Goal: Transaction & Acquisition: Purchase product/service

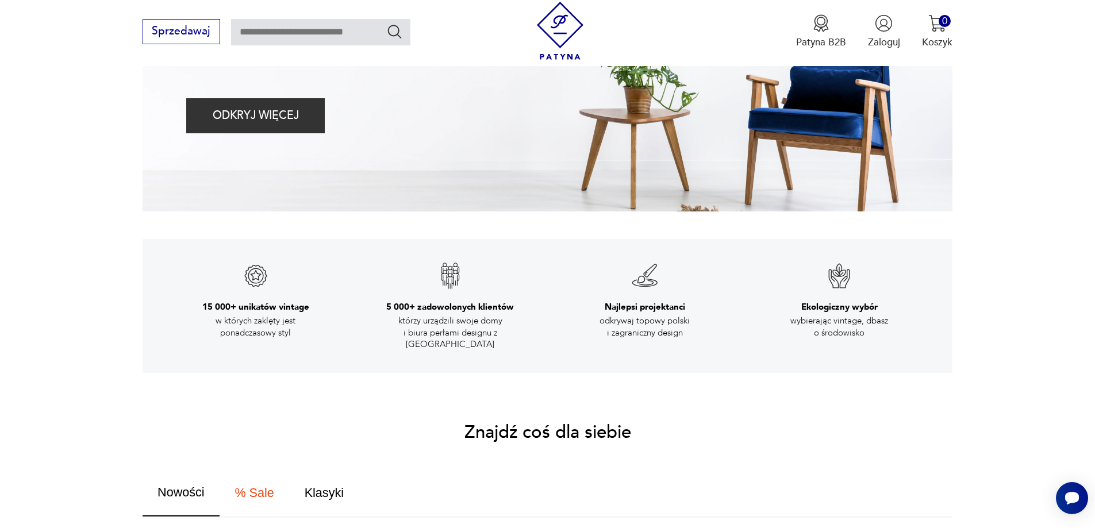
scroll to position [172, 0]
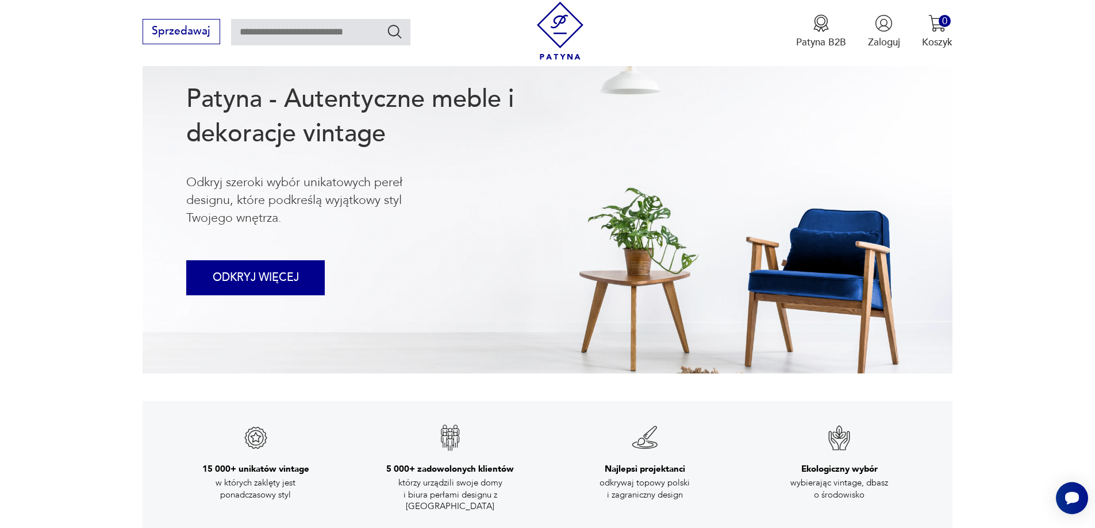
click at [289, 282] on button "ODKRYJ WIĘCEJ" at bounding box center [255, 277] width 139 height 35
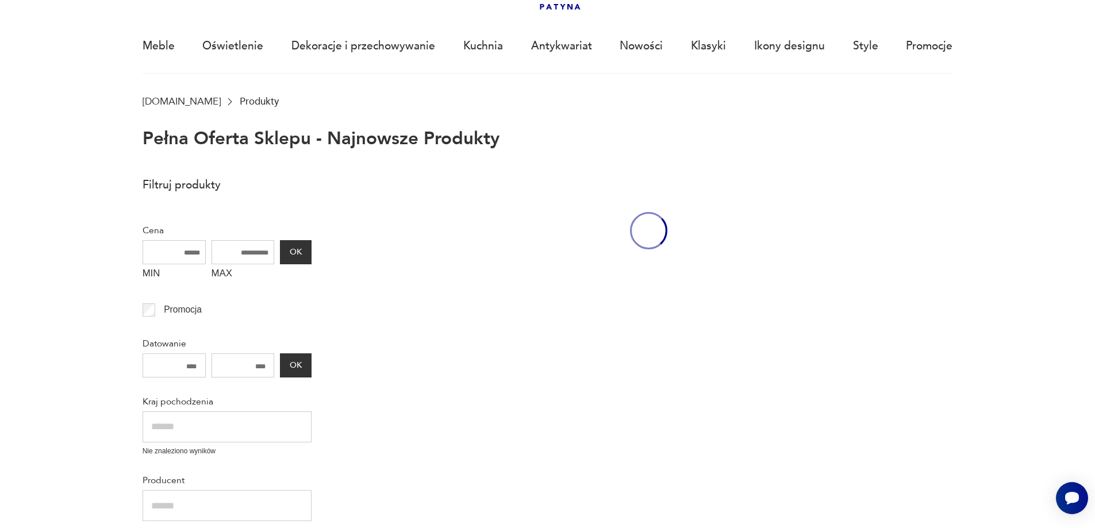
scroll to position [79, 0]
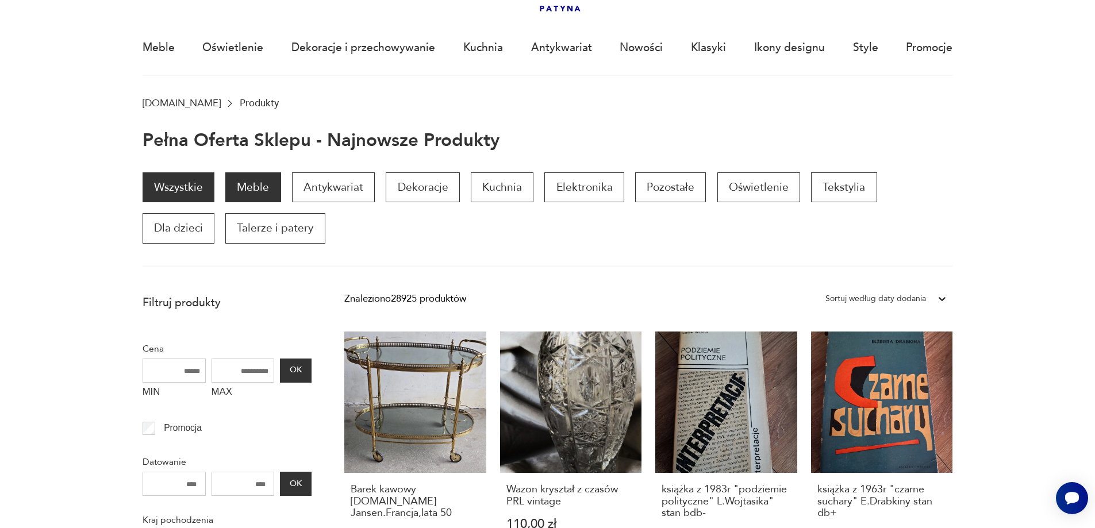
click at [256, 180] on p "Meble" at bounding box center [252, 187] width 55 height 30
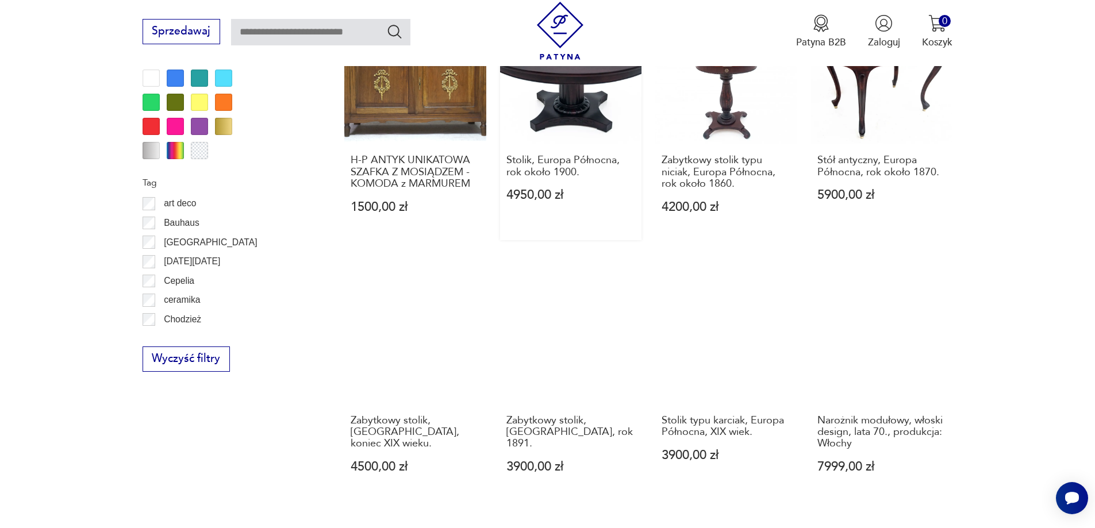
scroll to position [1361, 0]
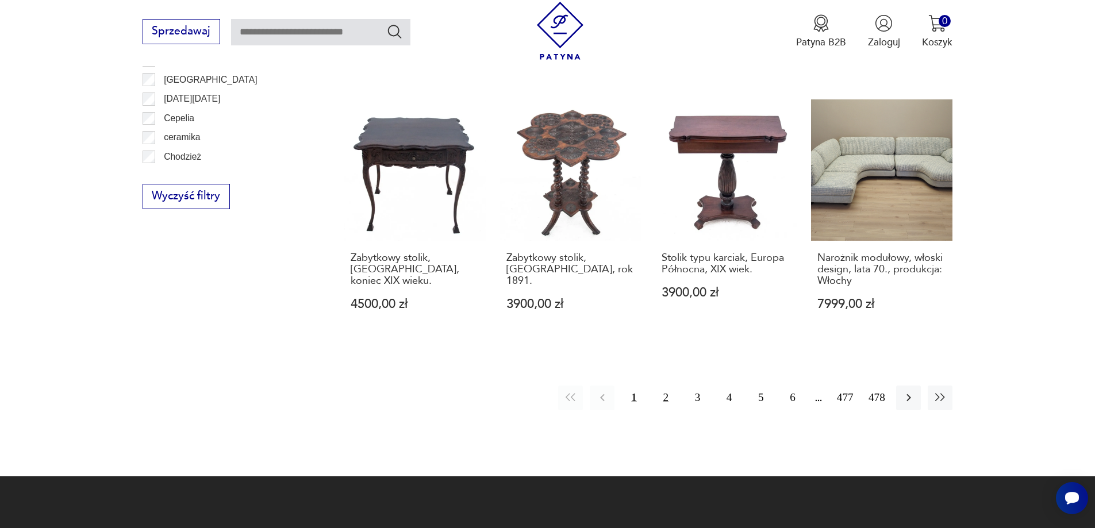
click at [663, 386] on button "2" at bounding box center [666, 398] width 25 height 25
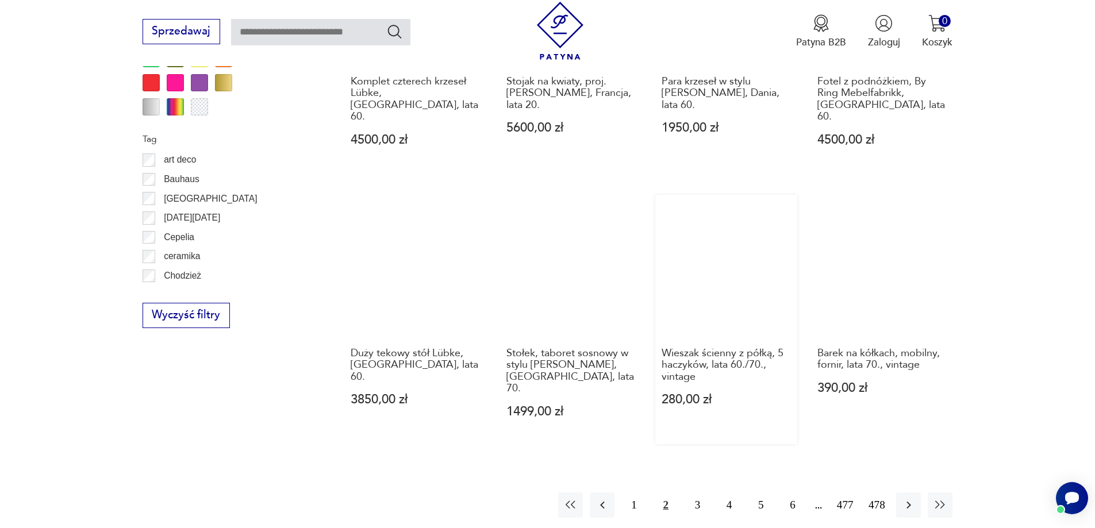
scroll to position [1418, 0]
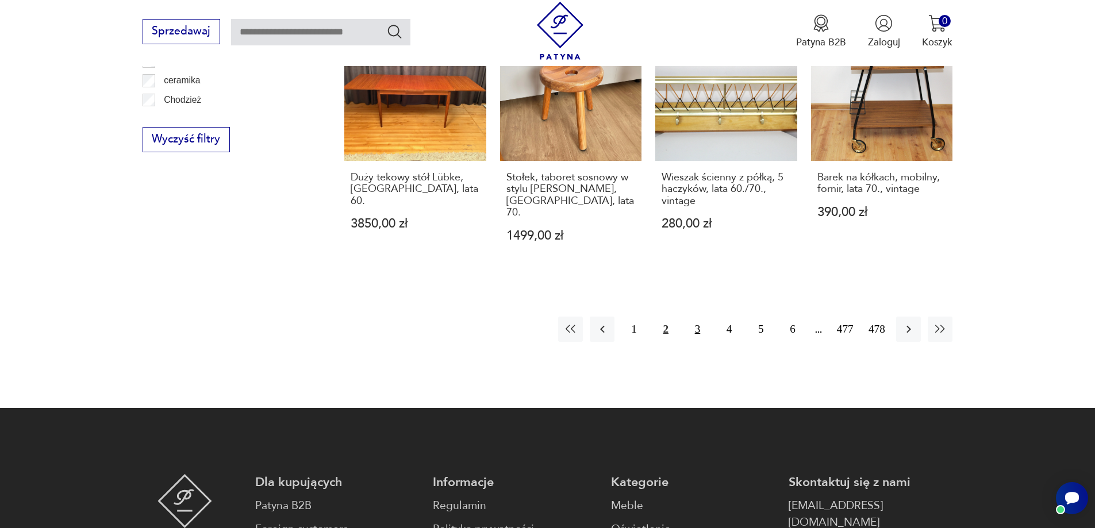
click at [696, 317] on button "3" at bounding box center [697, 329] width 25 height 25
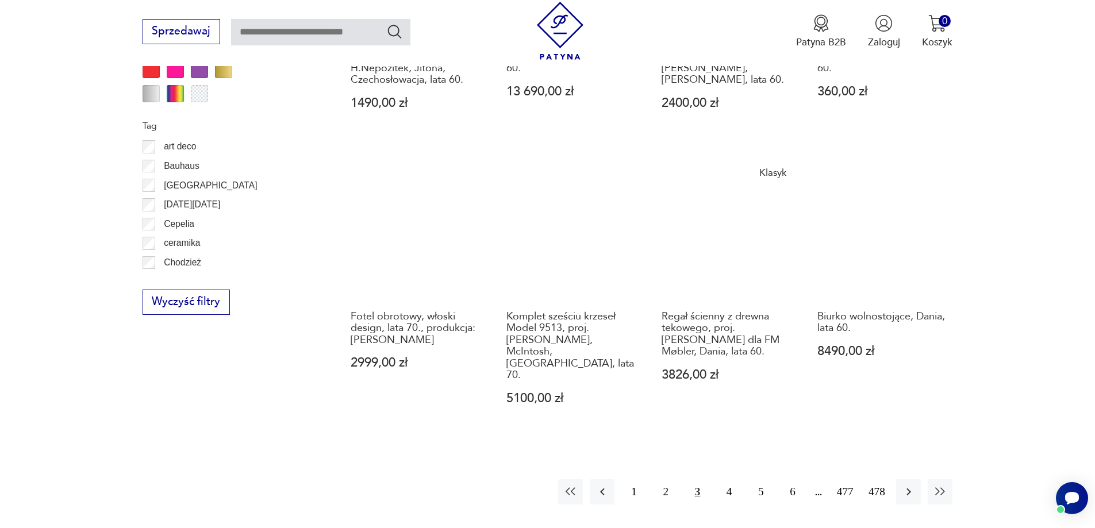
scroll to position [1303, 0]
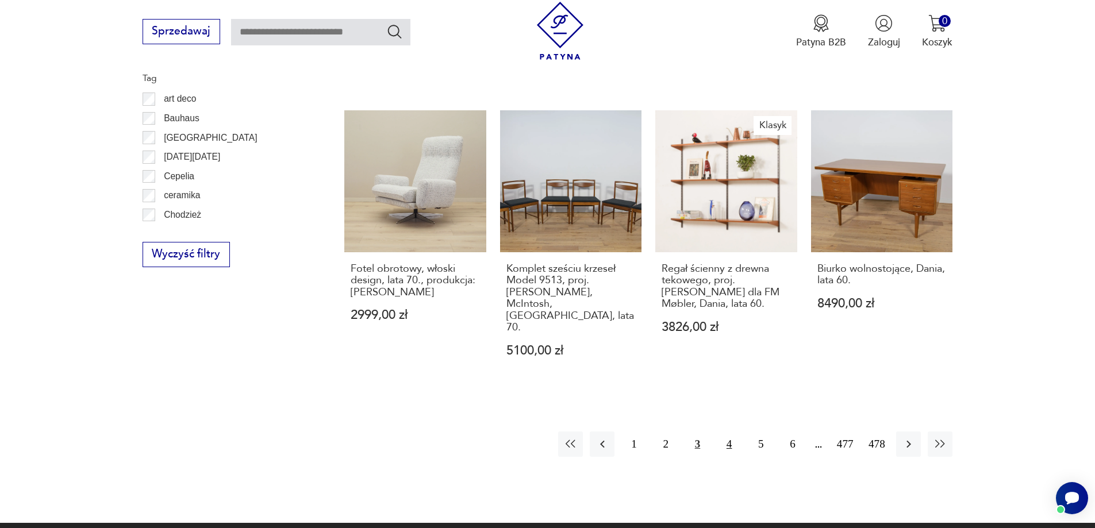
click at [729, 432] on button "4" at bounding box center [729, 444] width 25 height 25
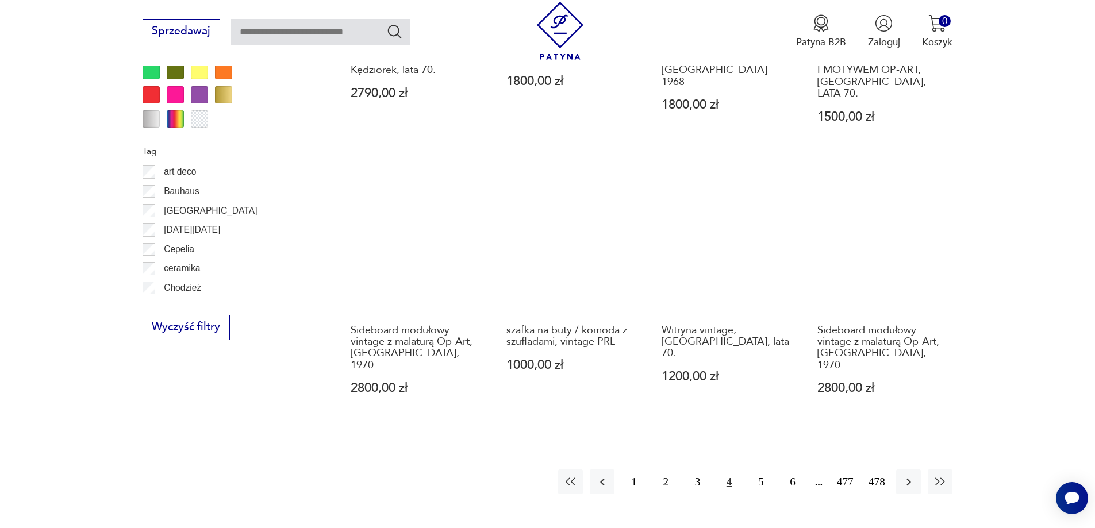
scroll to position [1245, 0]
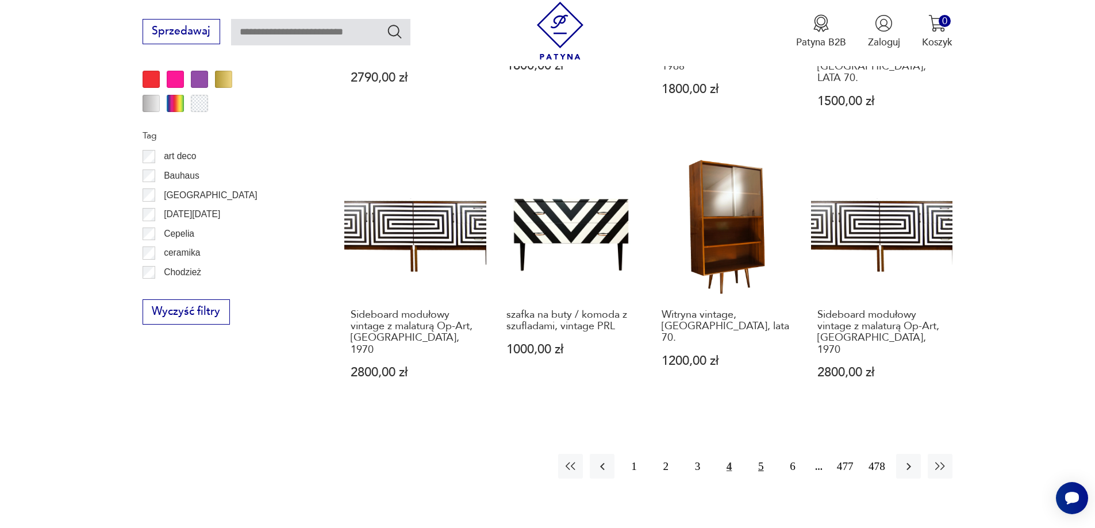
click at [759, 454] on button "5" at bounding box center [760, 466] width 25 height 25
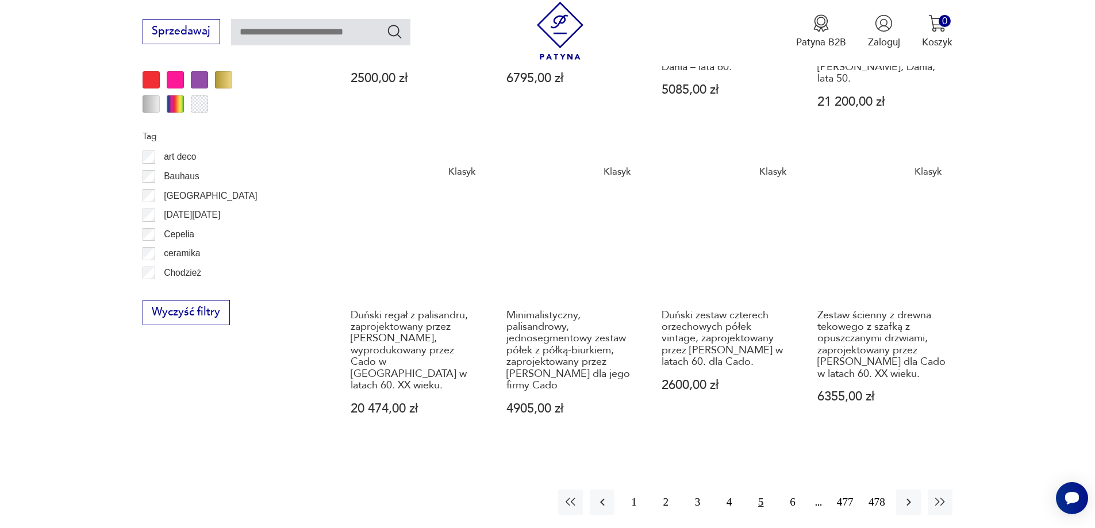
scroll to position [1245, 0]
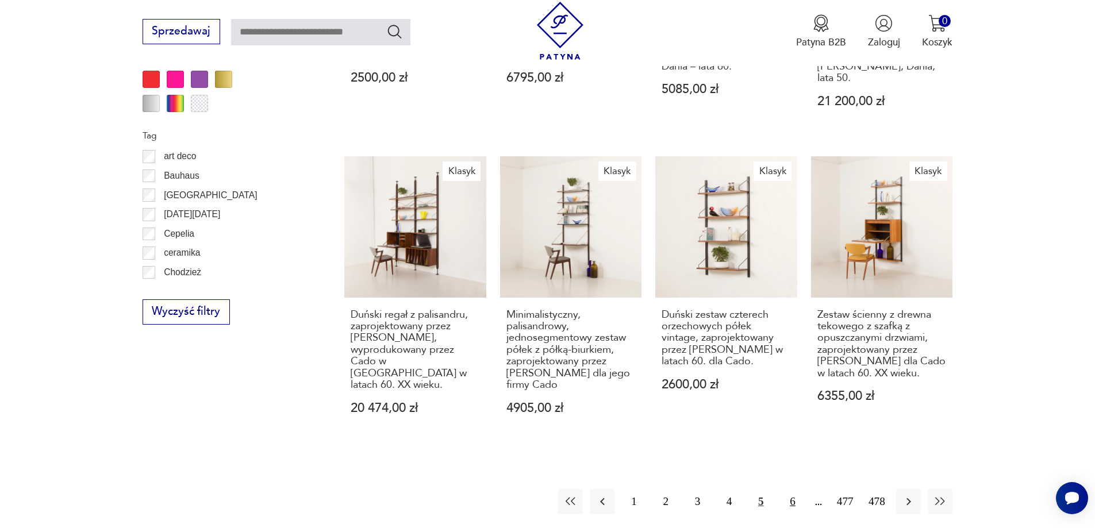
click at [792, 489] on button "6" at bounding box center [792, 501] width 25 height 25
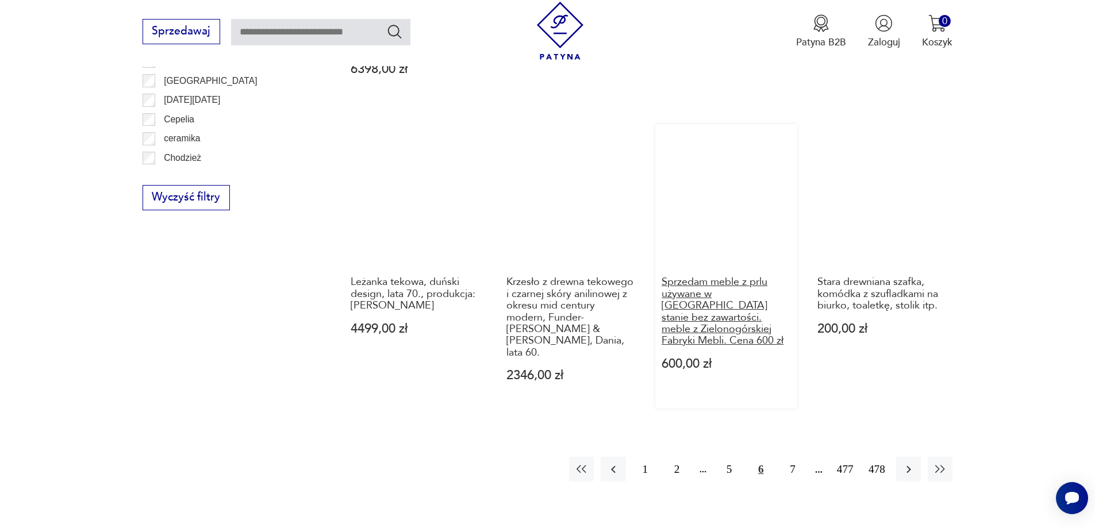
scroll to position [1360, 0]
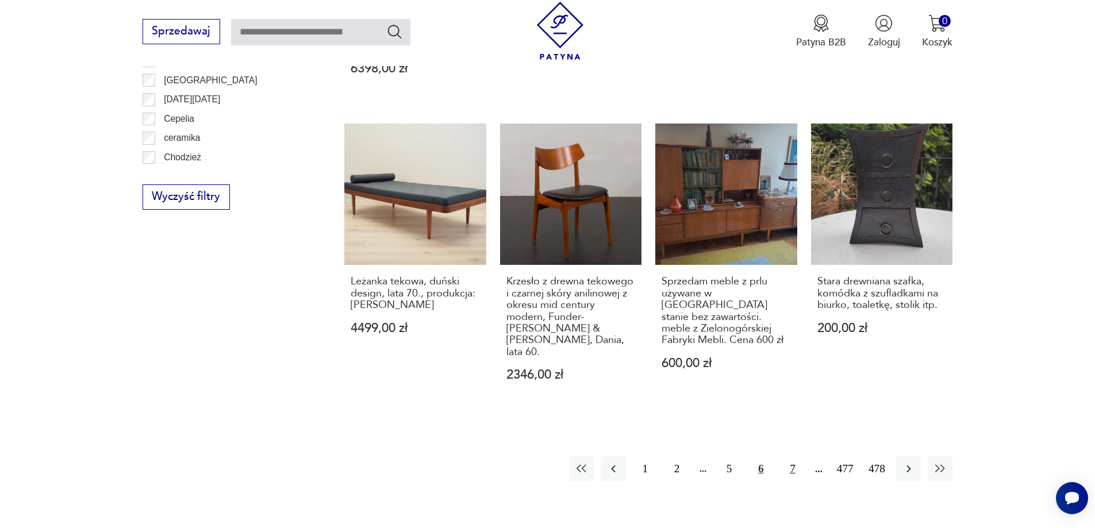
click at [791, 456] on button "7" at bounding box center [792, 468] width 25 height 25
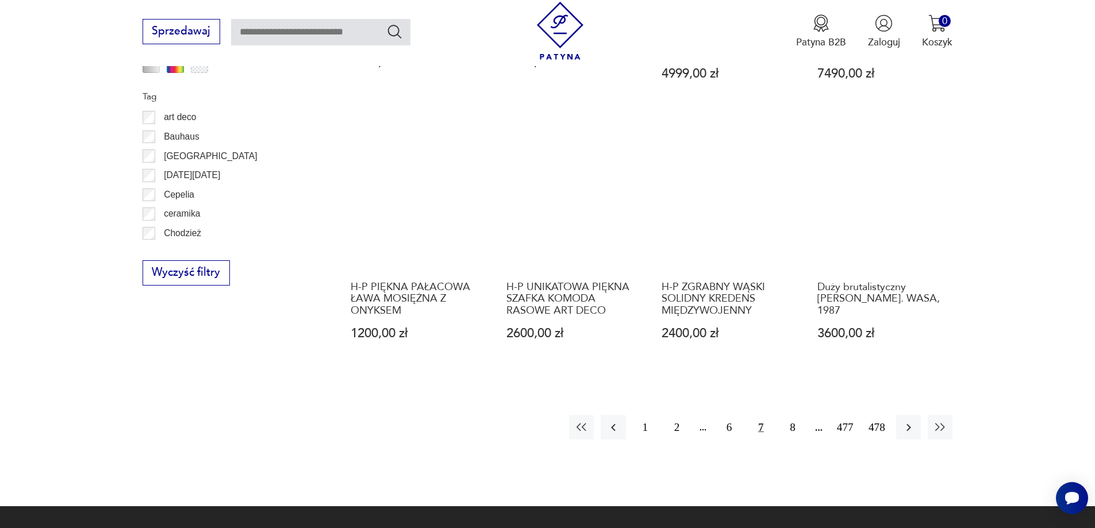
scroll to position [1303, 0]
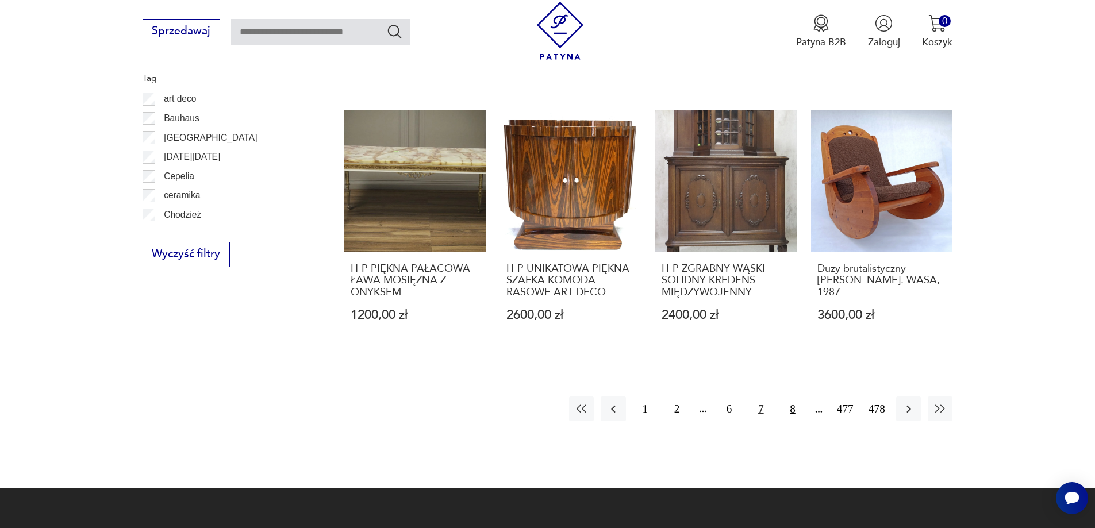
click at [790, 397] on button "8" at bounding box center [792, 409] width 25 height 25
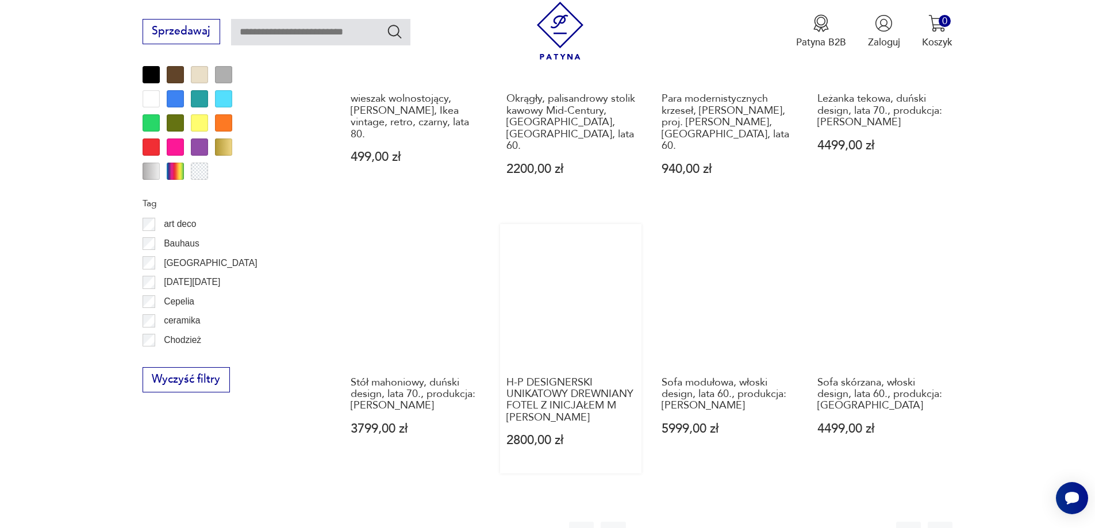
scroll to position [1418, 0]
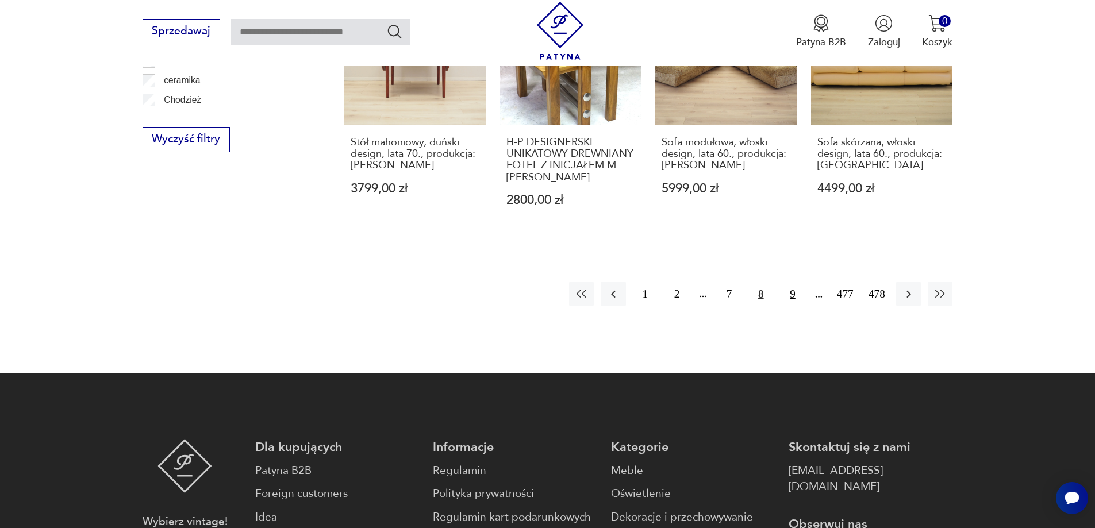
click at [793, 282] on button "9" at bounding box center [792, 294] width 25 height 25
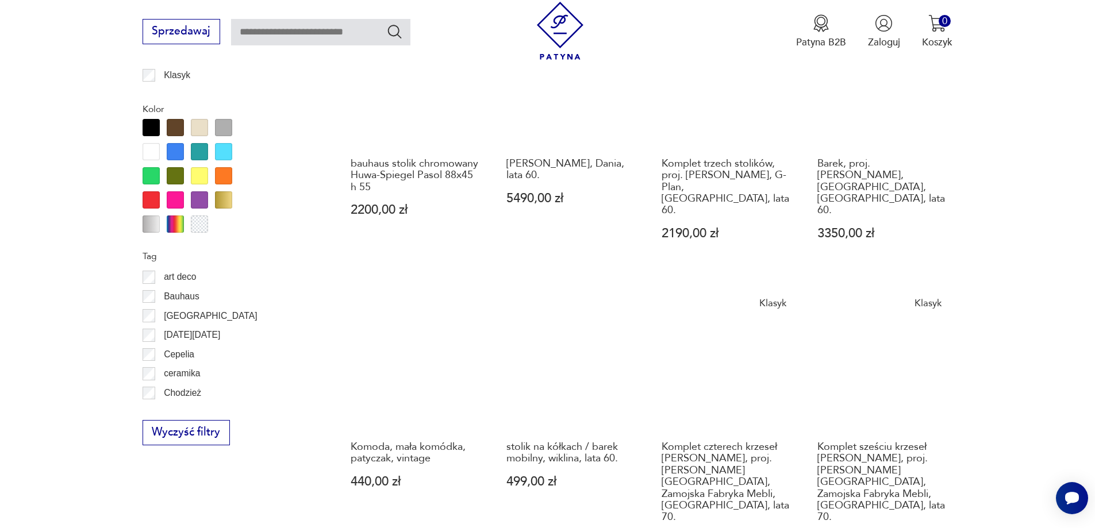
scroll to position [1245, 0]
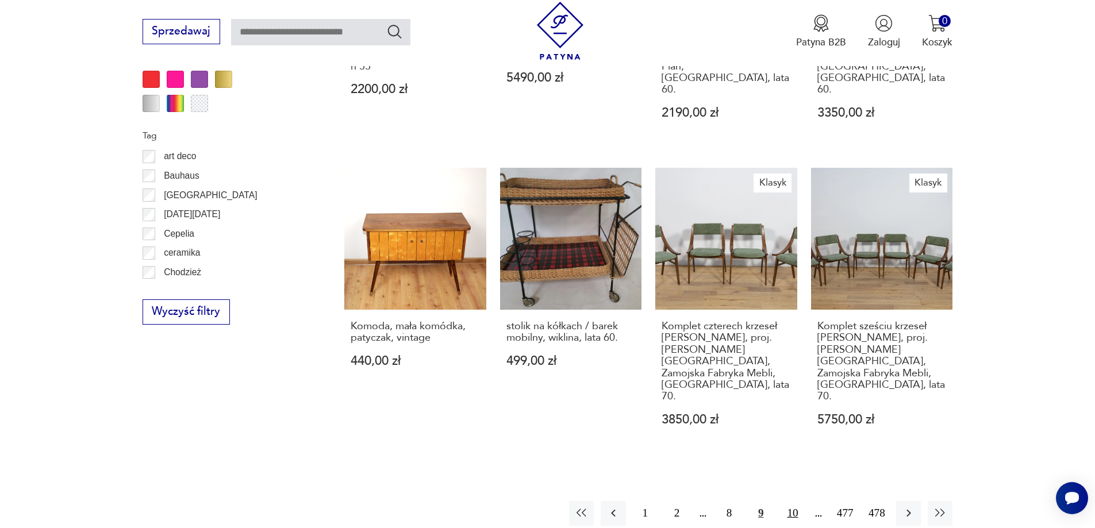
click at [798, 501] on button "10" at bounding box center [792, 513] width 25 height 25
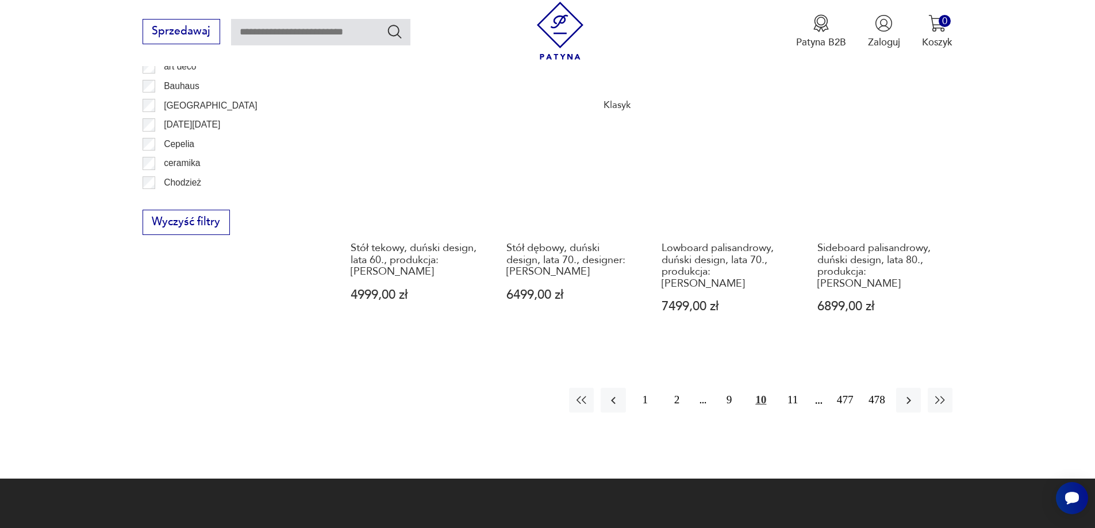
scroll to position [1360, 0]
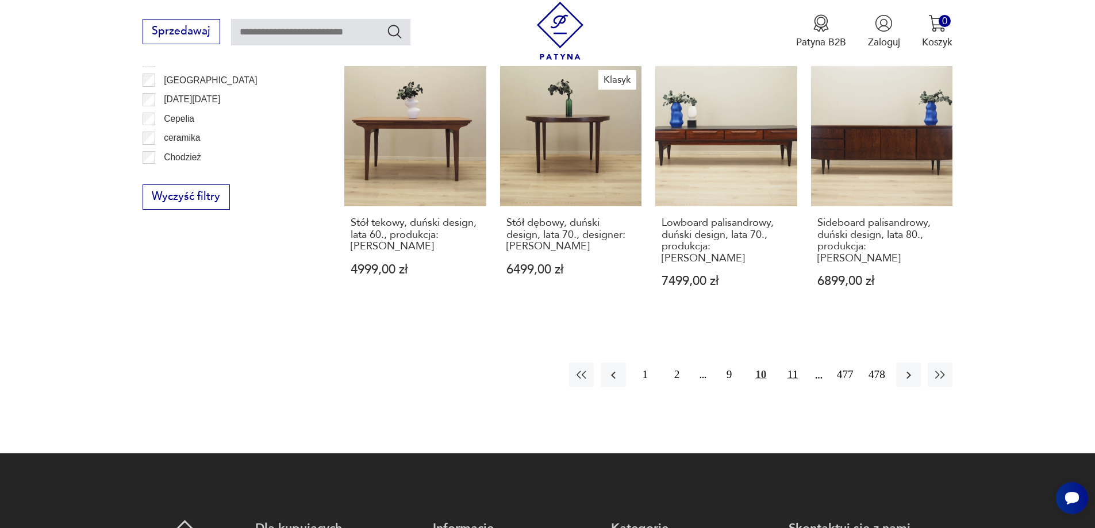
click at [793, 363] on button "11" at bounding box center [792, 375] width 25 height 25
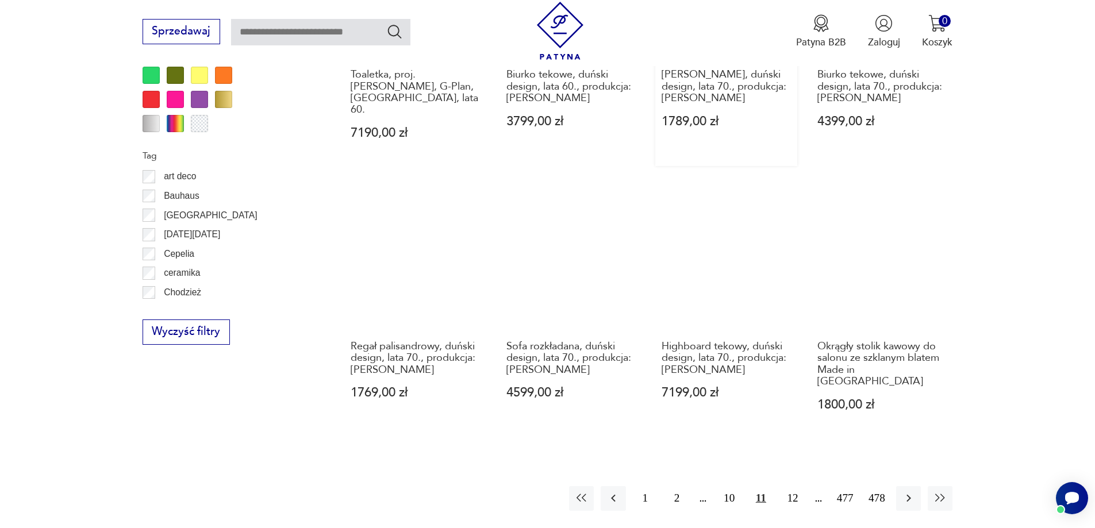
scroll to position [1245, 0]
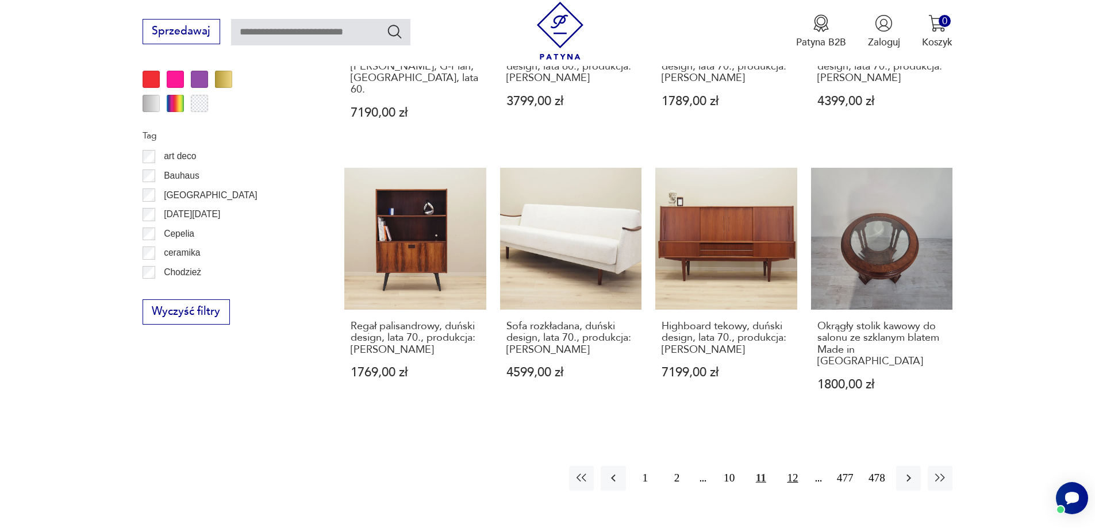
click at [790, 466] on button "12" at bounding box center [792, 478] width 25 height 25
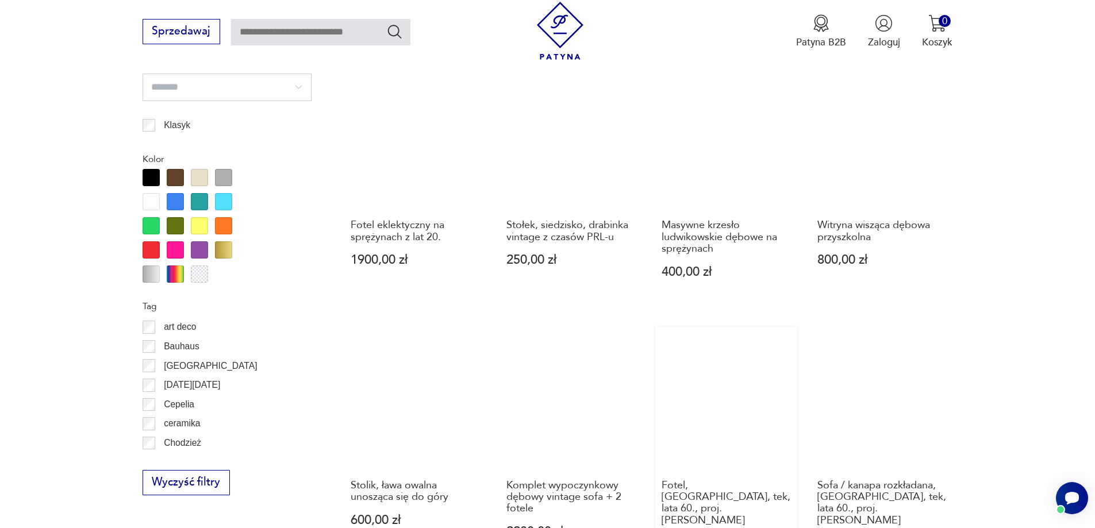
scroll to position [1188, 0]
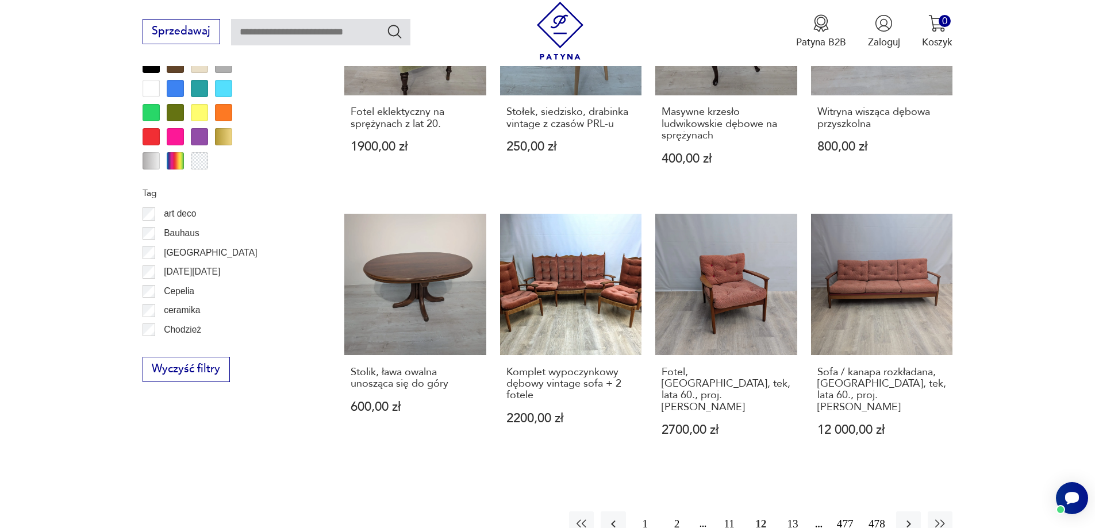
click at [794, 512] on button "13" at bounding box center [792, 524] width 25 height 25
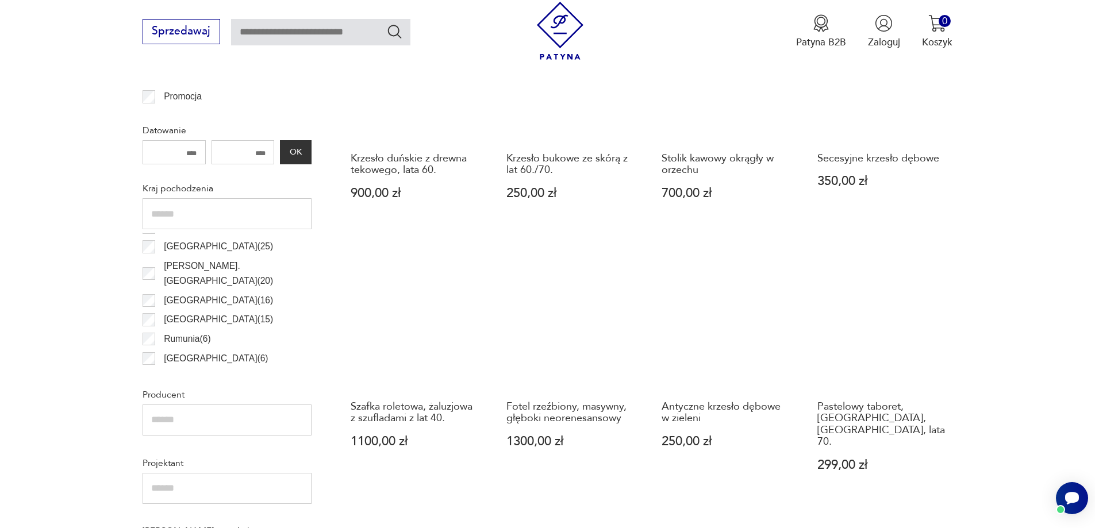
scroll to position [613, 0]
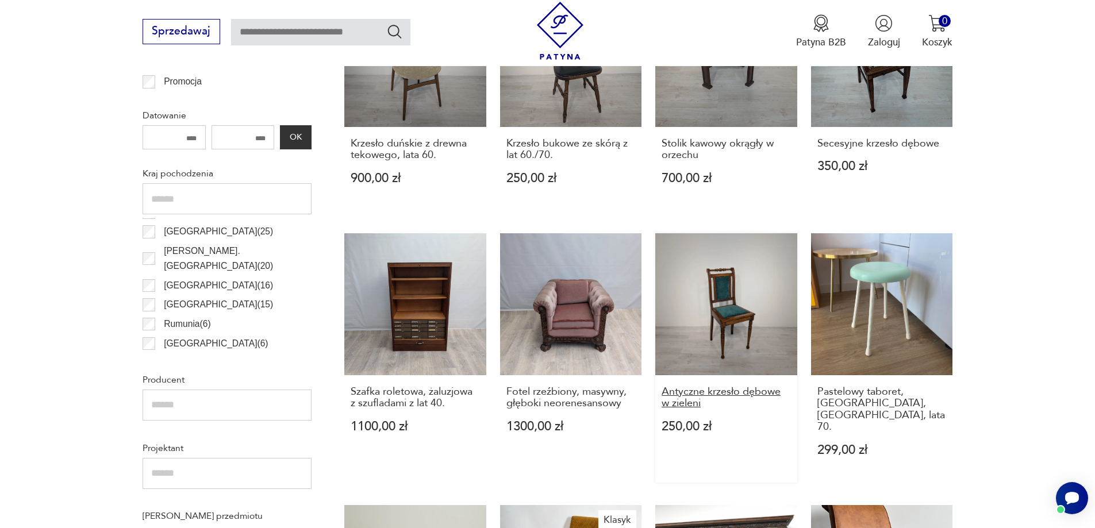
click at [707, 391] on h3 "Antyczne krzesło dębowe w zieleni" at bounding box center [726, 398] width 129 height 24
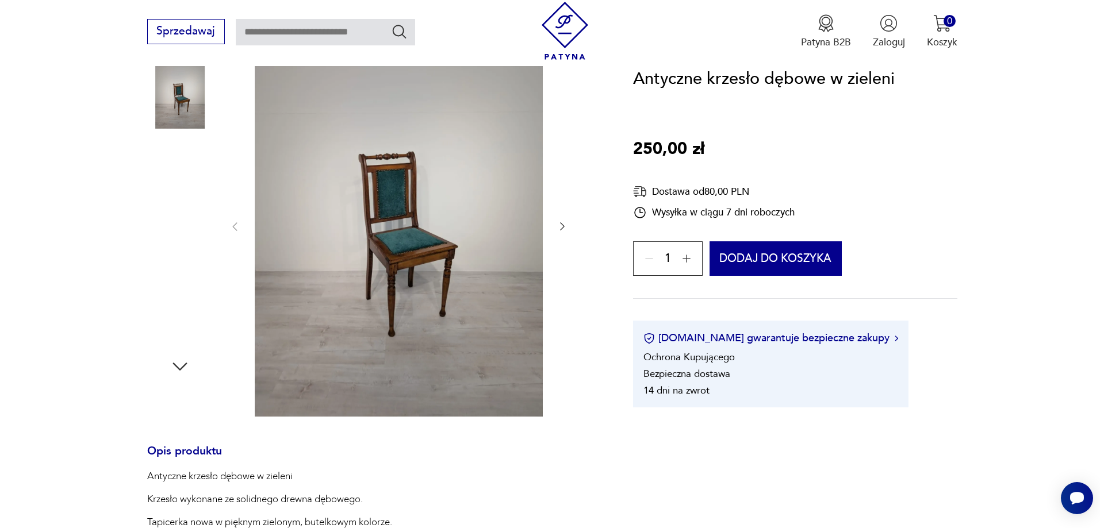
scroll to position [57, 0]
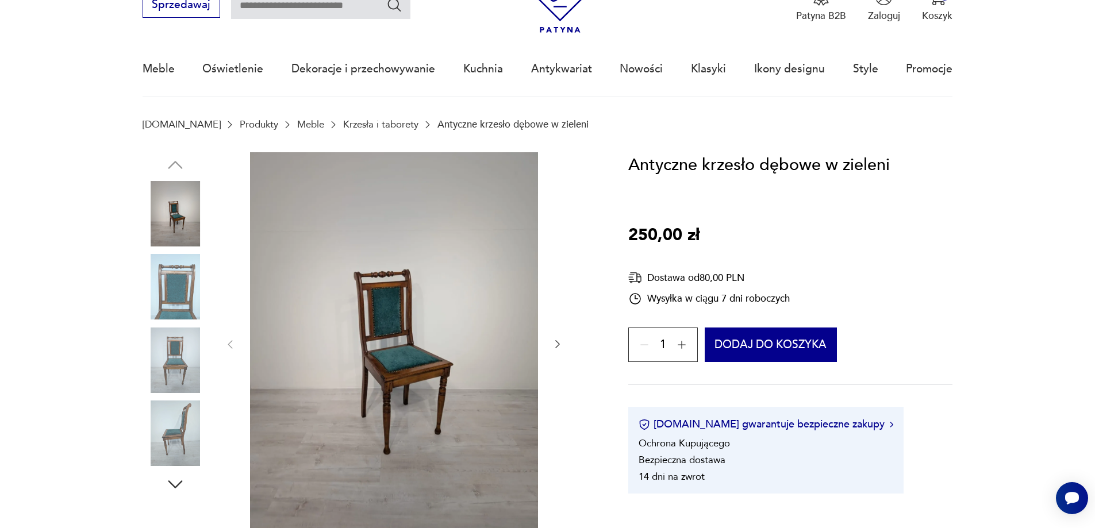
click at [394, 336] on img at bounding box center [394, 343] width 288 height 383
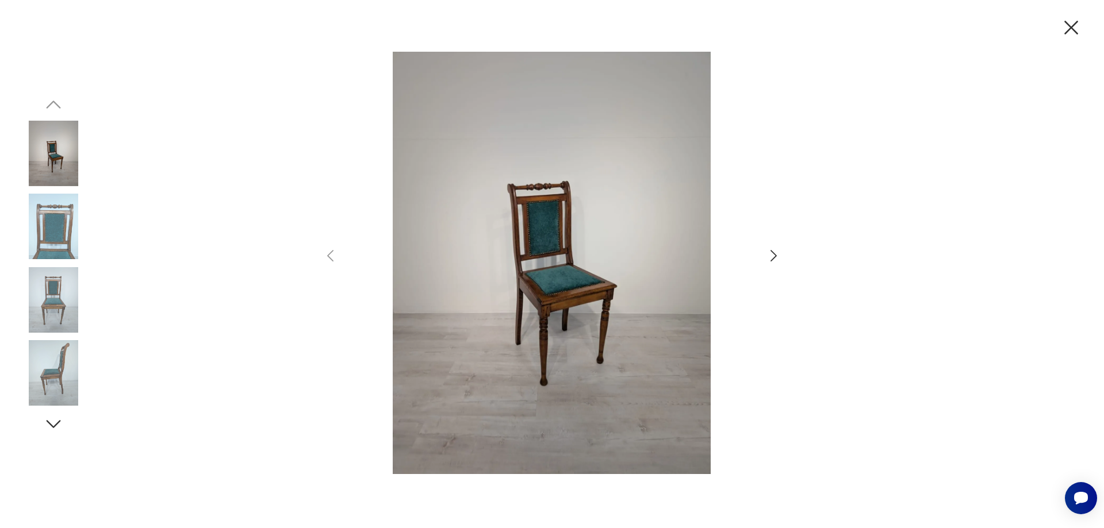
click at [530, 253] on img at bounding box center [551, 263] width 399 height 423
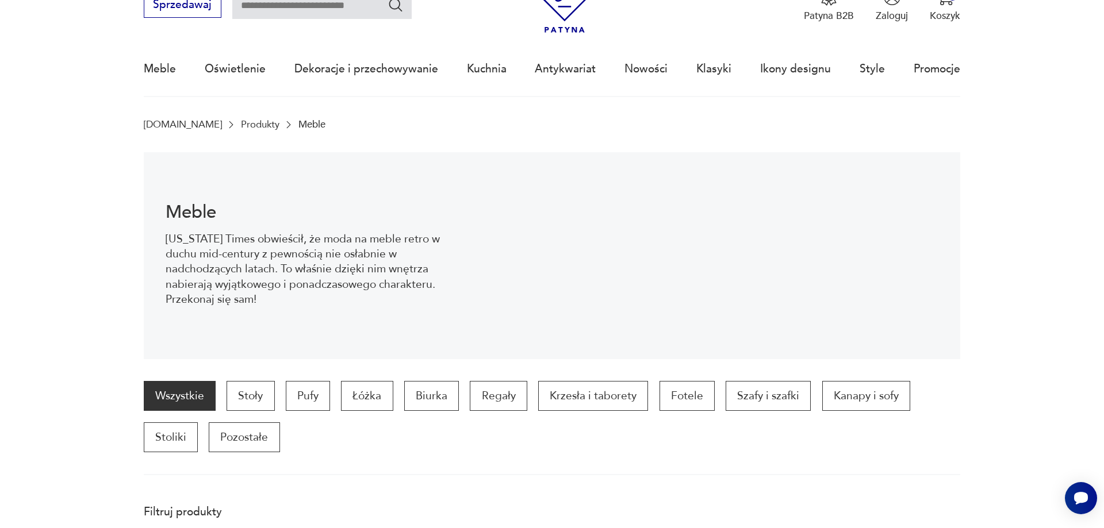
scroll to position [613, 0]
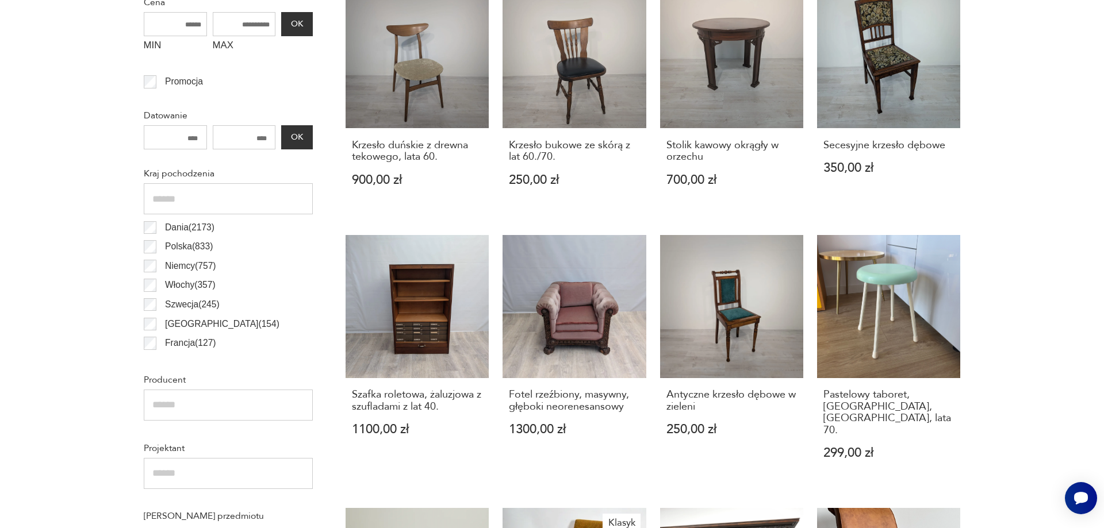
click at [184, 343] on p "Francja ( 127 )" at bounding box center [190, 343] width 51 height 15
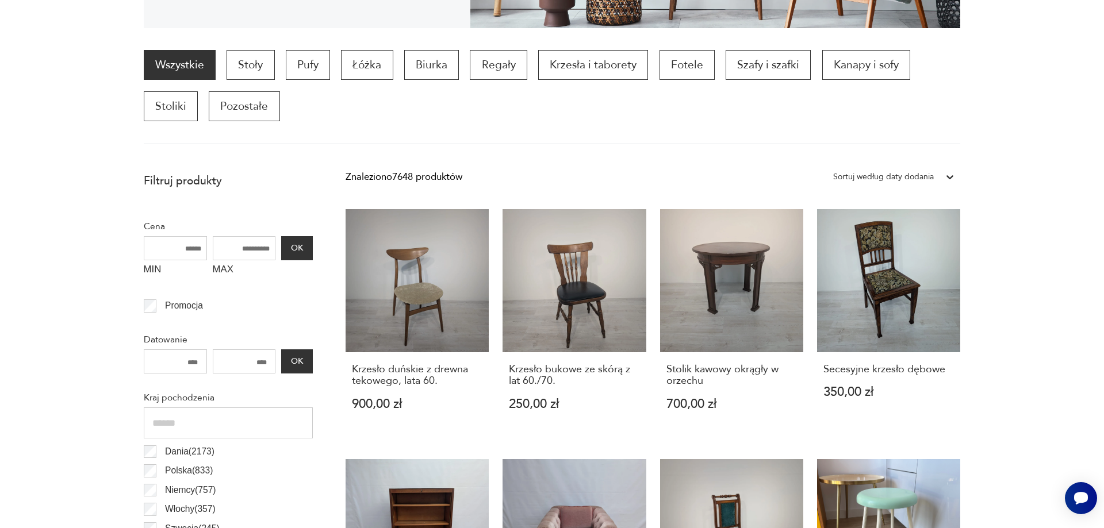
scroll to position [383, 0]
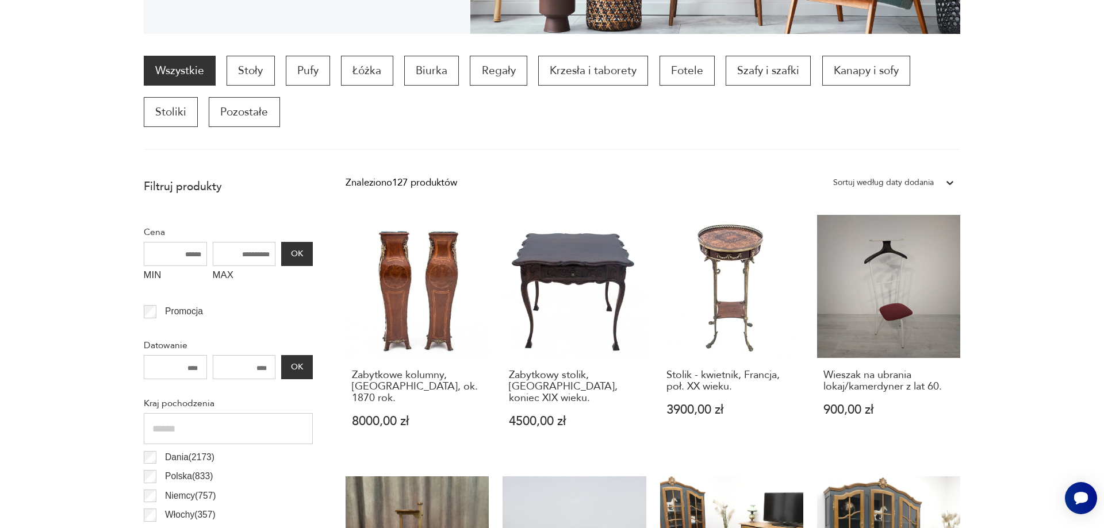
click at [949, 183] on icon at bounding box center [950, 183] width 7 height 4
click at [948, 182] on icon at bounding box center [949, 182] width 11 height 11
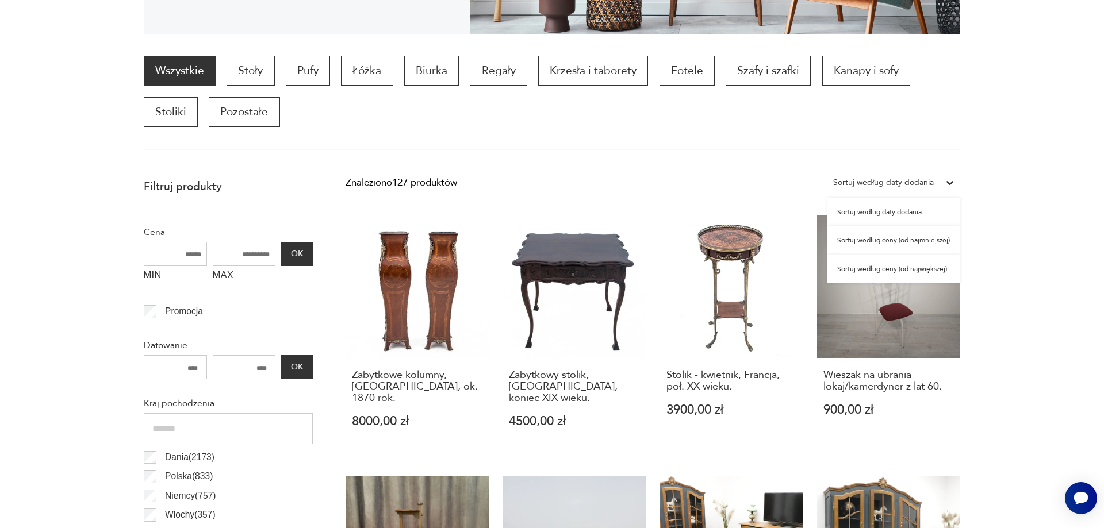
click at [948, 182] on icon at bounding box center [949, 182] width 11 height 11
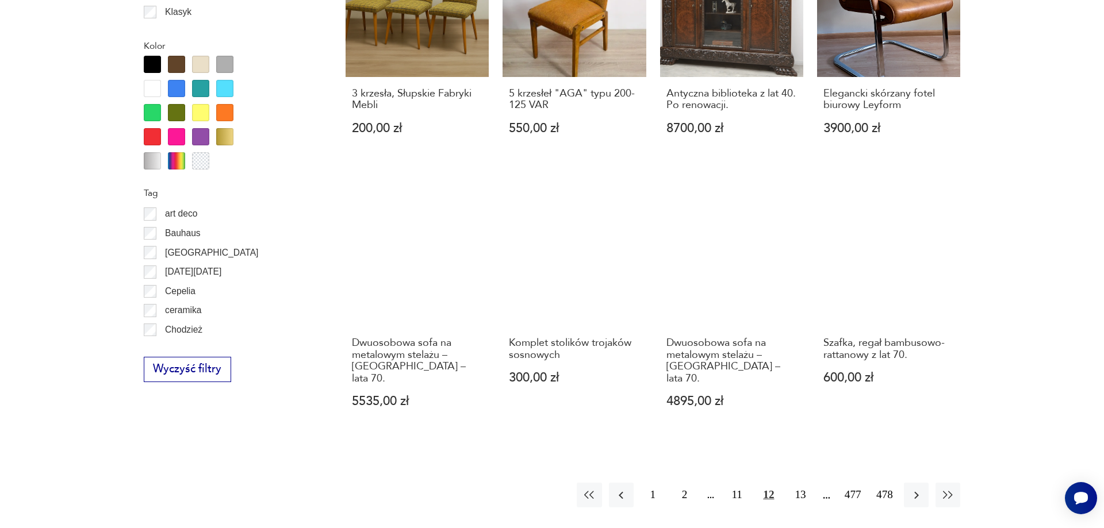
scroll to position [1188, 0]
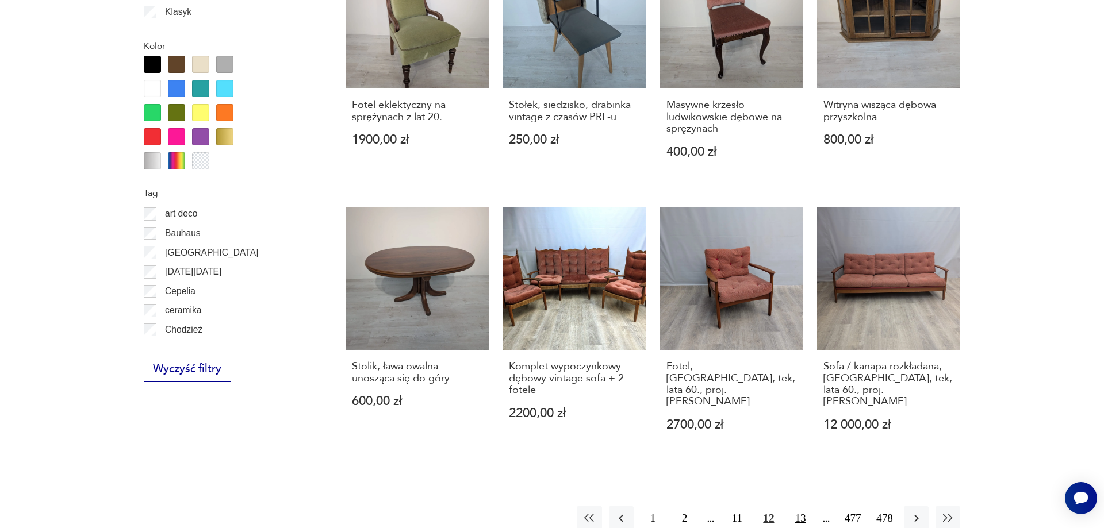
click at [798, 506] on button "13" at bounding box center [800, 518] width 25 height 25
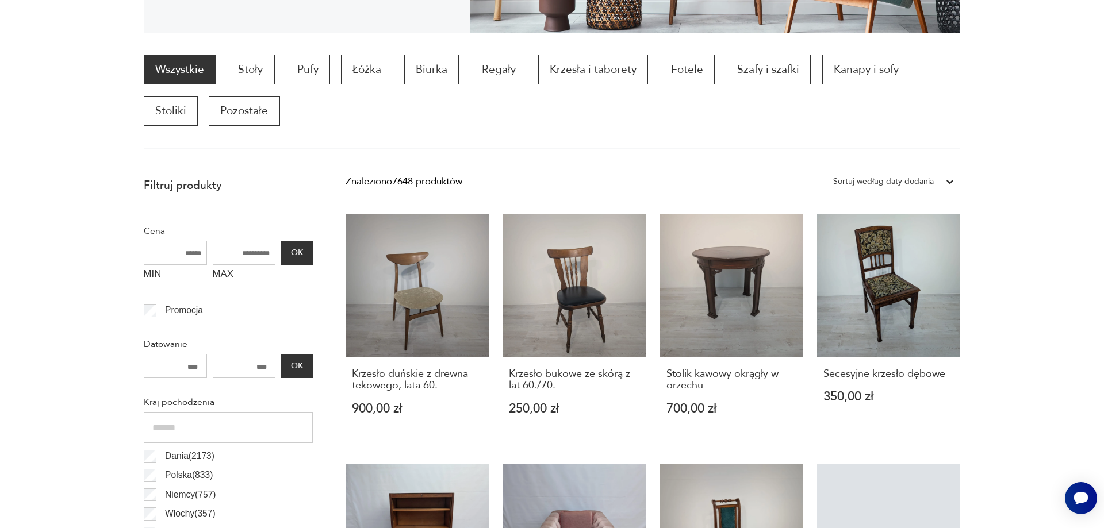
scroll to position [383, 0]
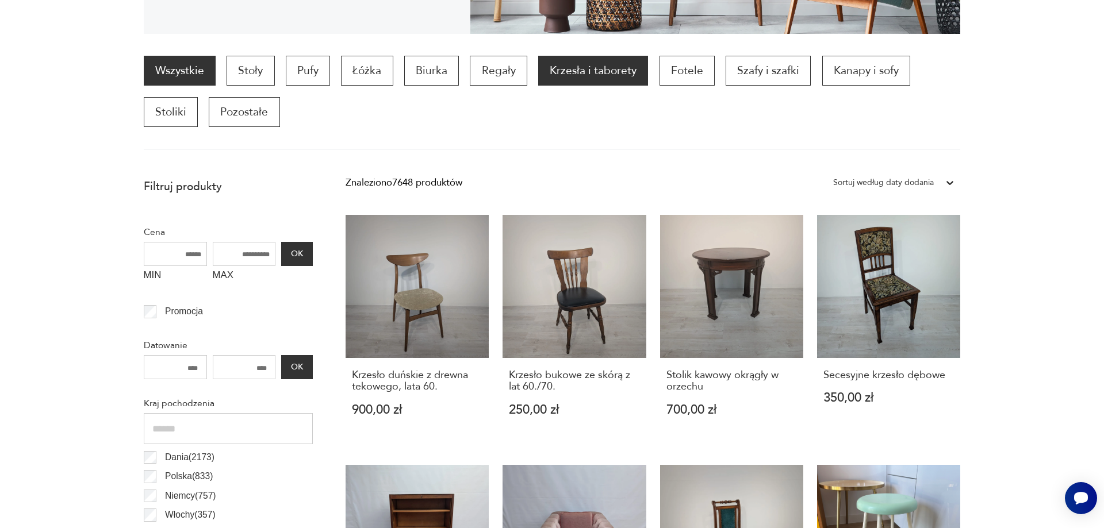
click at [577, 71] on p "Krzesła i taborety" at bounding box center [593, 71] width 110 height 30
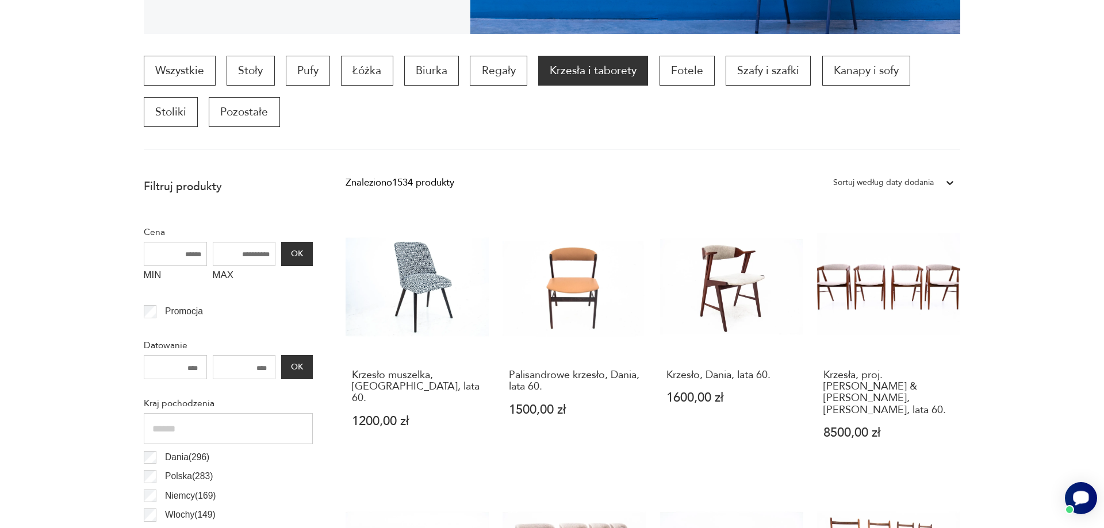
click at [1078, 498] on icon "Otwórz czat Smartsupp" at bounding box center [1081, 498] width 16 height 14
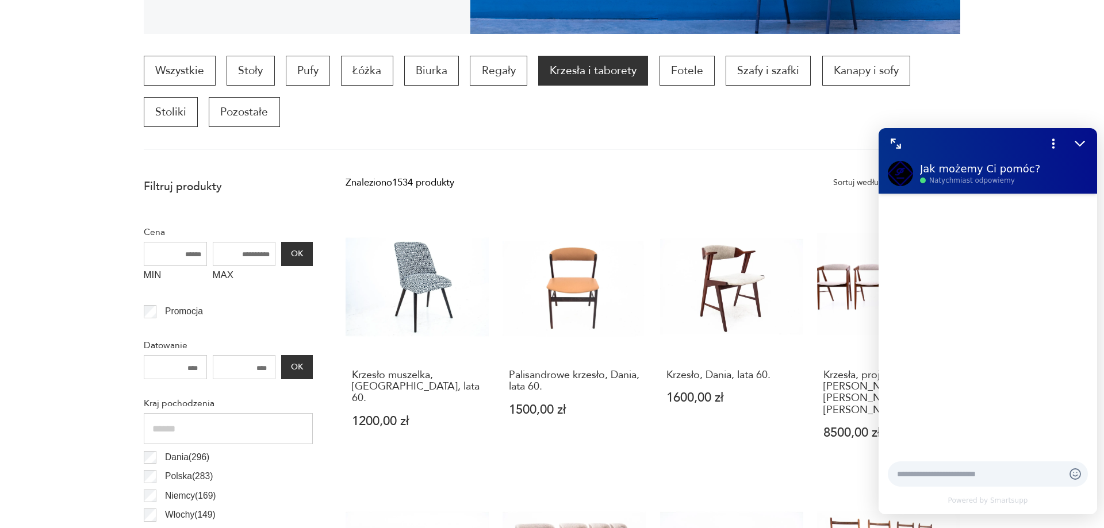
click at [940, 292] on div "Treść czatu" at bounding box center [987, 323] width 218 height 259
click at [891, 276] on div "Treść czatu" at bounding box center [987, 323] width 218 height 259
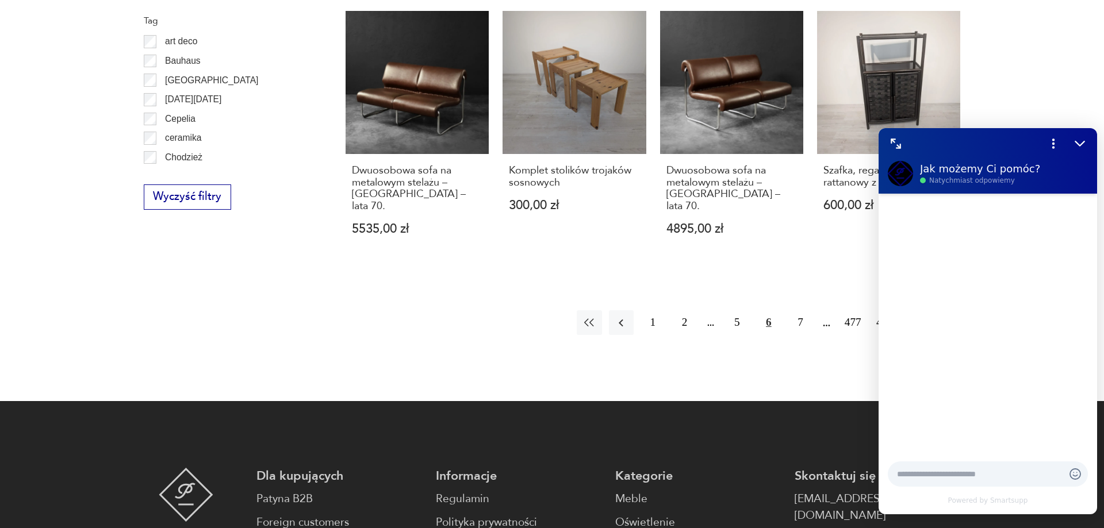
scroll to position [1245, 0]
